Goal: Task Accomplishment & Management: Manage account settings

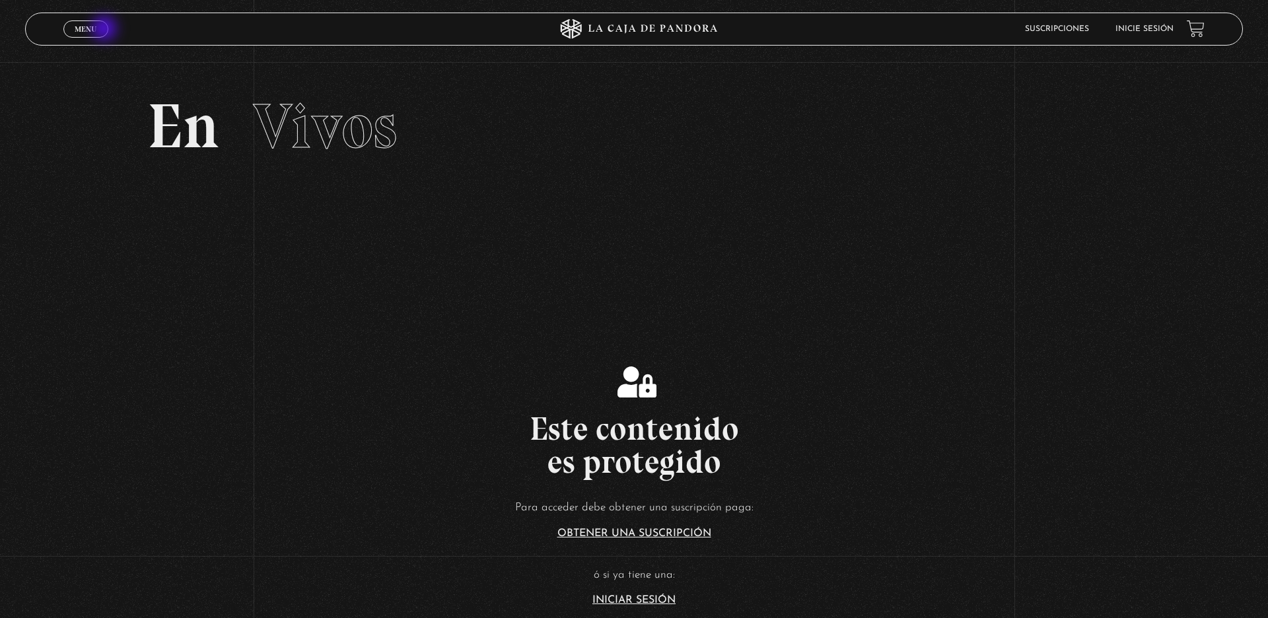
click at [106, 30] on link "Menu Cerrar" at bounding box center [85, 28] width 45 height 17
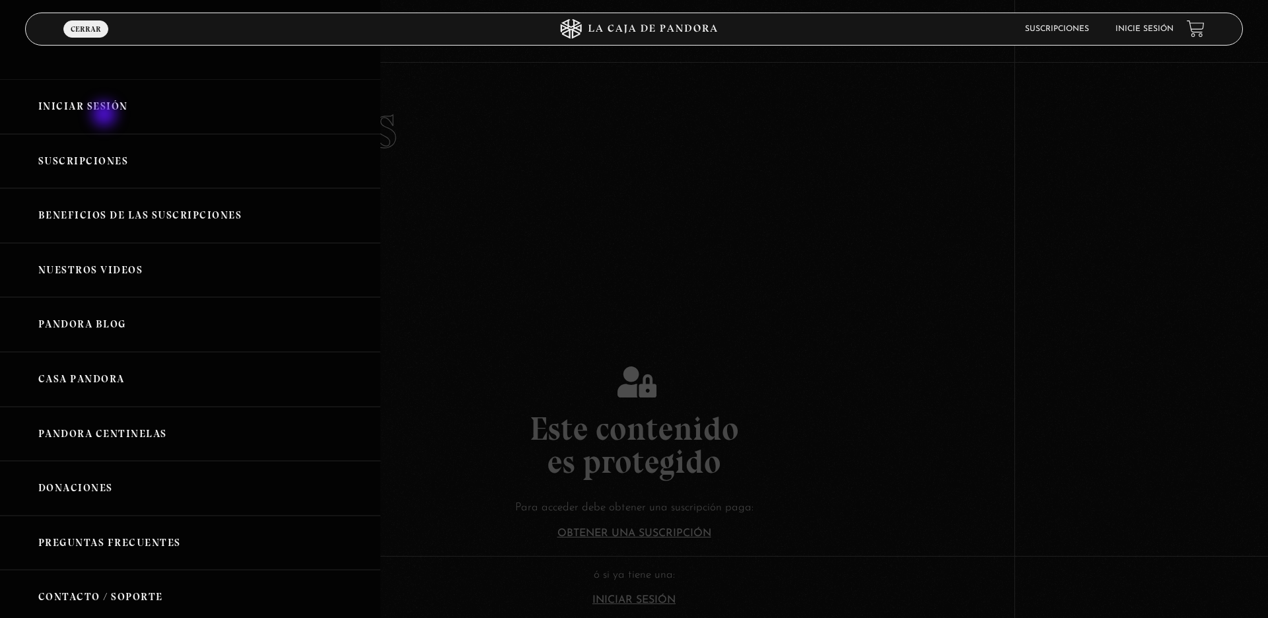
click at [106, 116] on link "Iniciar Sesión" at bounding box center [190, 106] width 380 height 55
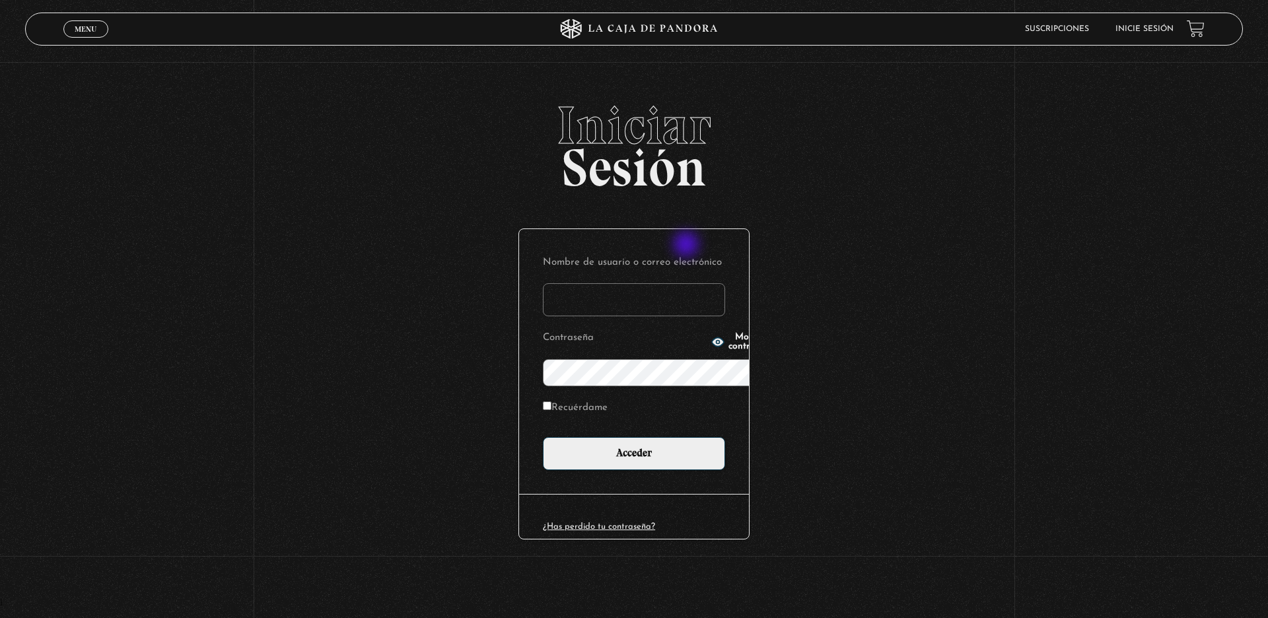
click at [687, 283] on input "Nombre de usuario o correo electrónico" at bounding box center [634, 299] width 182 height 33
type input "shir.y.ra@gmail.com"
click at [543, 398] on label "Recuérdame" at bounding box center [575, 408] width 65 height 20
click at [543, 401] on input "Recuérdame" at bounding box center [547, 405] width 9 height 9
checkbox input "true"
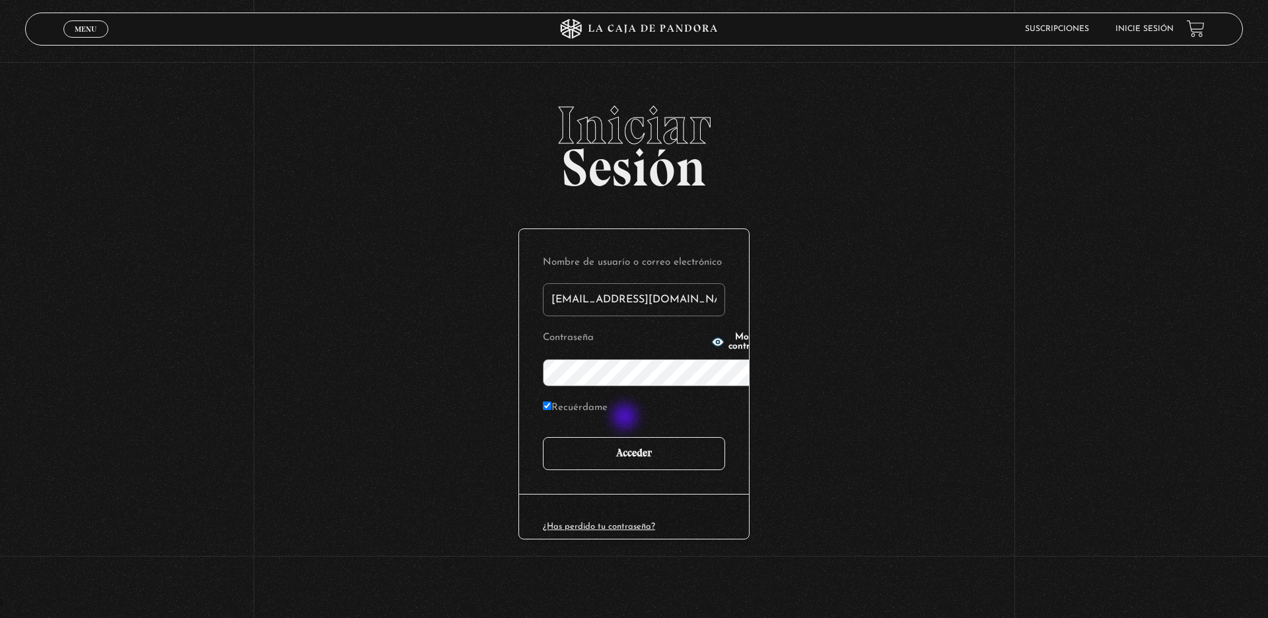
click at [626, 437] on input "Acceder" at bounding box center [634, 453] width 182 height 33
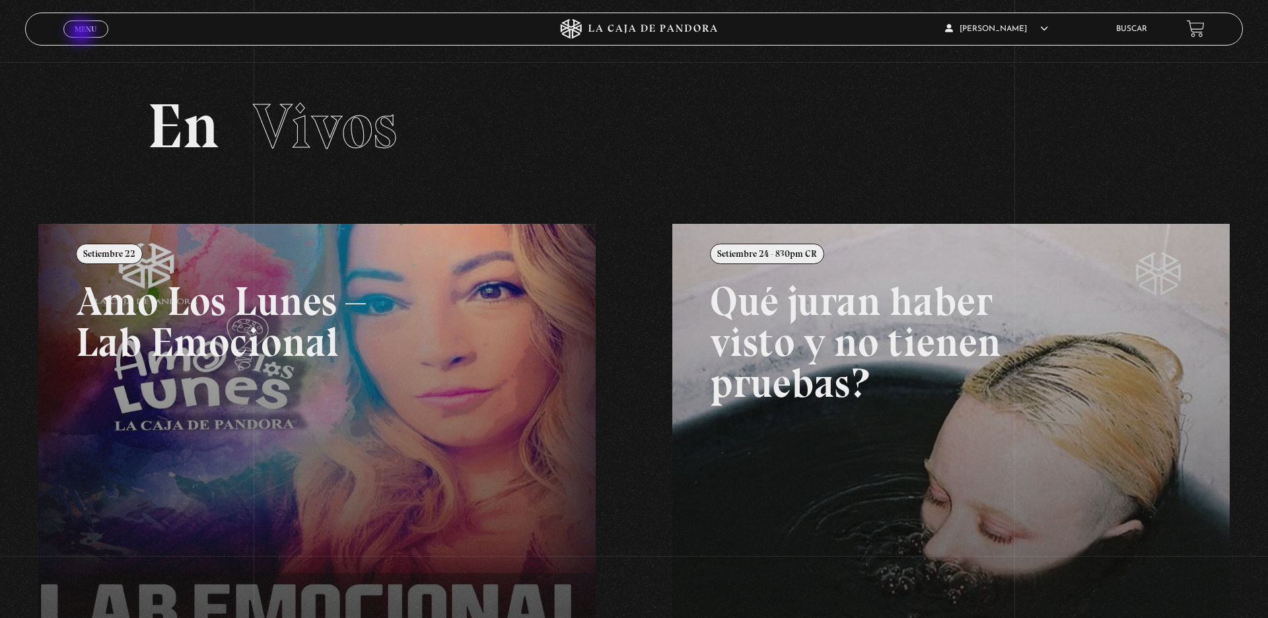
click at [83, 33] on span "Menu" at bounding box center [86, 29] width 22 height 8
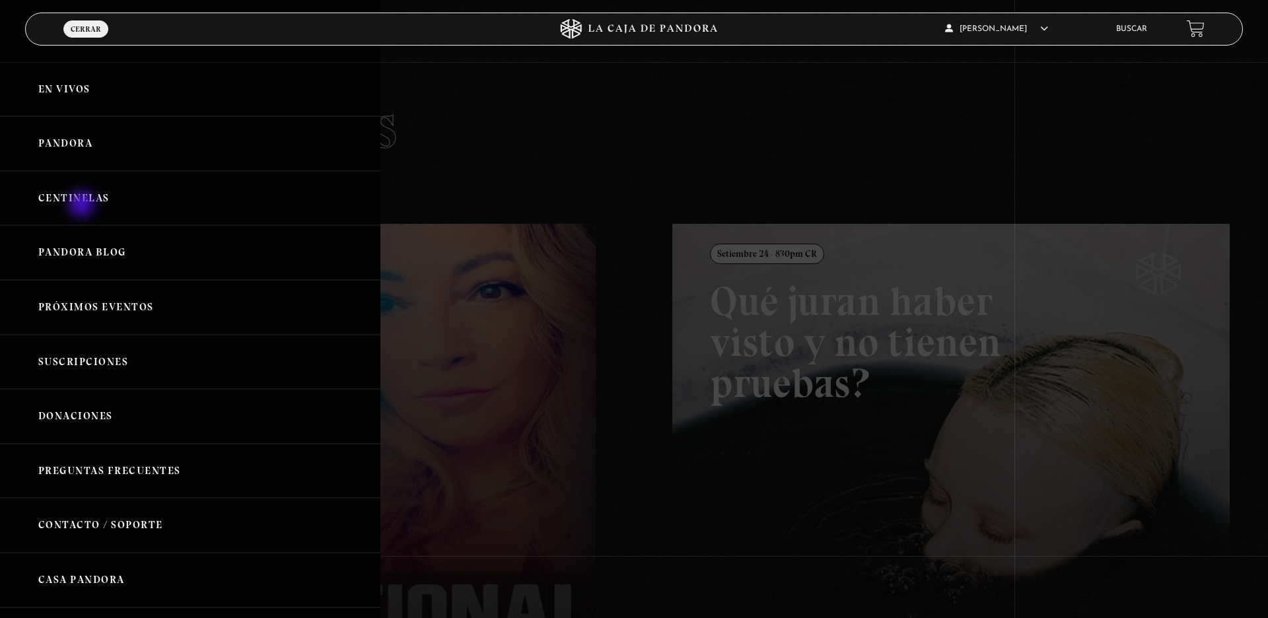
click at [83, 205] on link "Centinelas" at bounding box center [190, 198] width 380 height 55
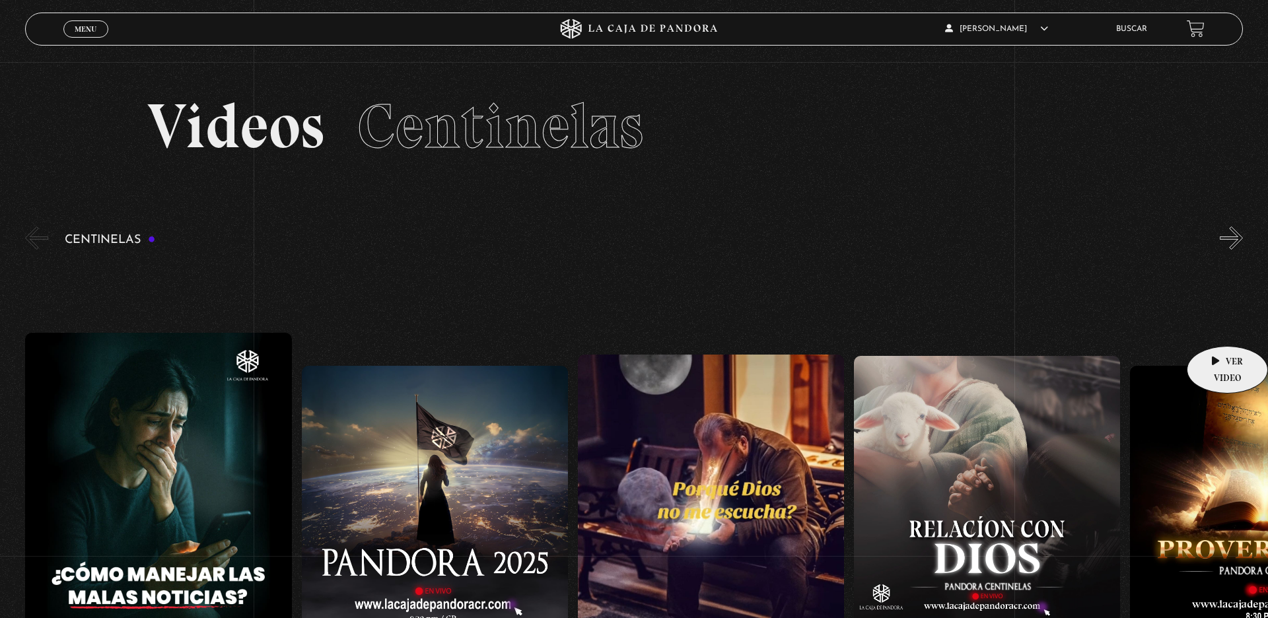
click at [1219, 366] on figure at bounding box center [1263, 499] width 266 height 266
